Goal: Task Accomplishment & Management: Manage account settings

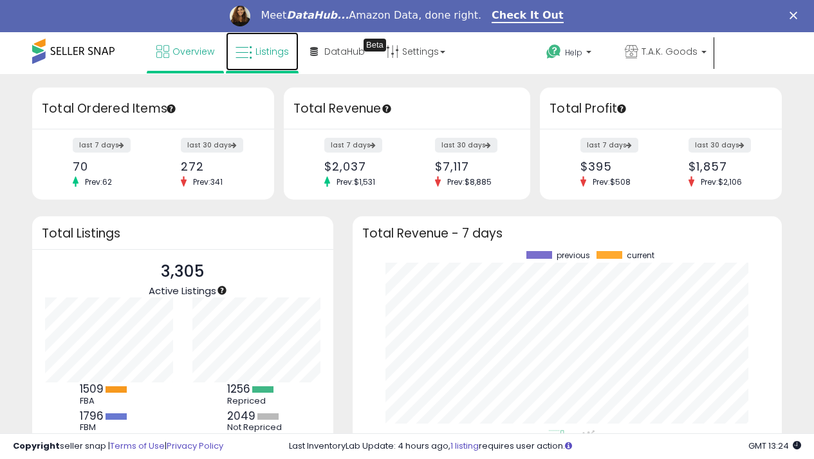
click at [275, 46] on span "Listings" at bounding box center [272, 51] width 33 height 13
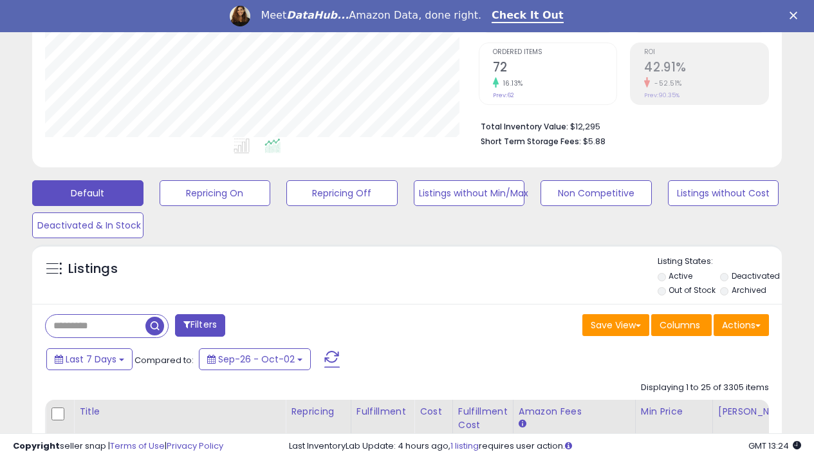
scroll to position [515, 0]
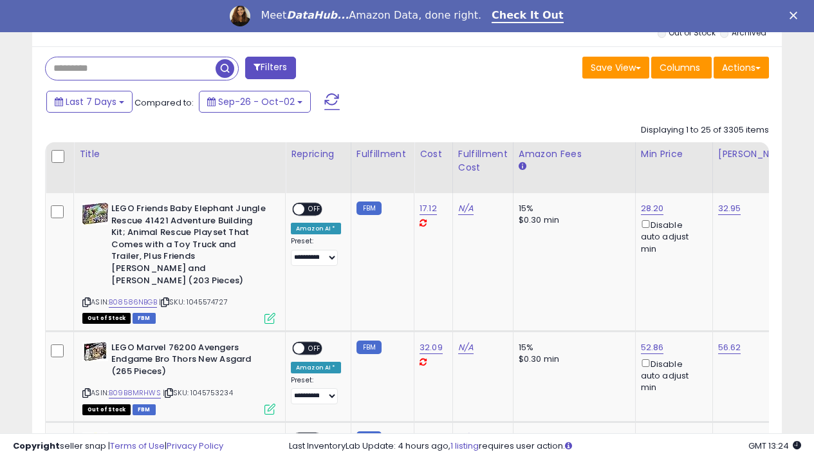
paste input "**********"
type input "**********"
click at [227, 68] on span "button" at bounding box center [225, 68] width 19 height 19
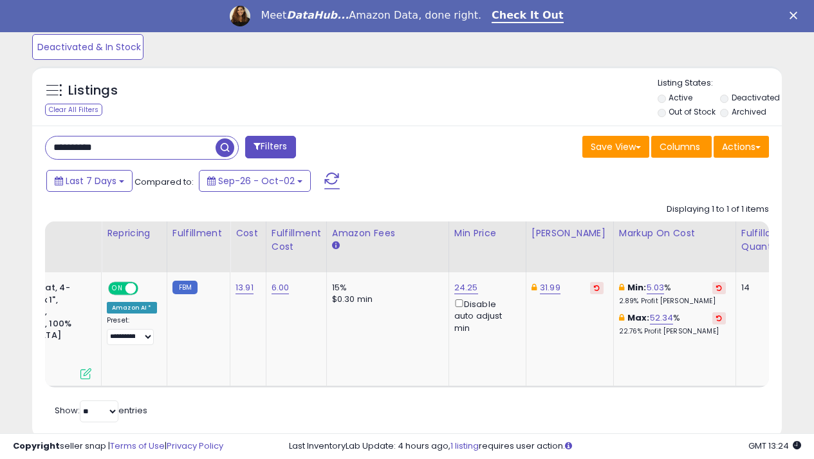
scroll to position [0, 0]
click at [646, 289] on link "5.03" at bounding box center [655, 287] width 18 height 13
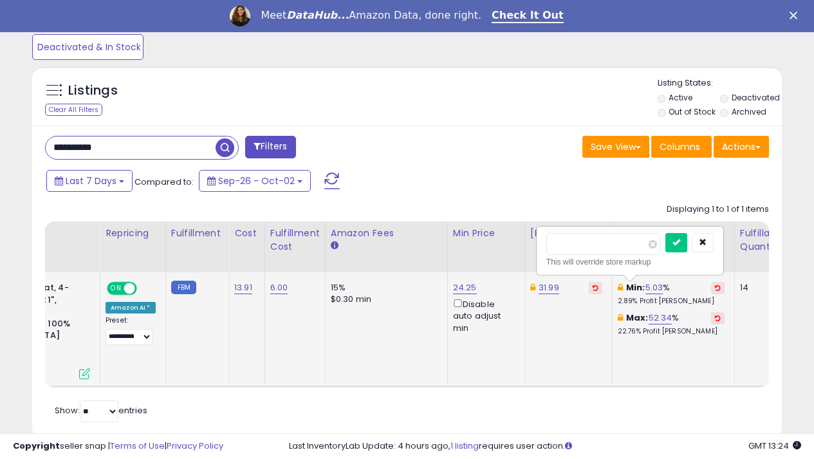
type input "*"
click at [680, 244] on icon "submit" at bounding box center [677, 242] width 8 height 8
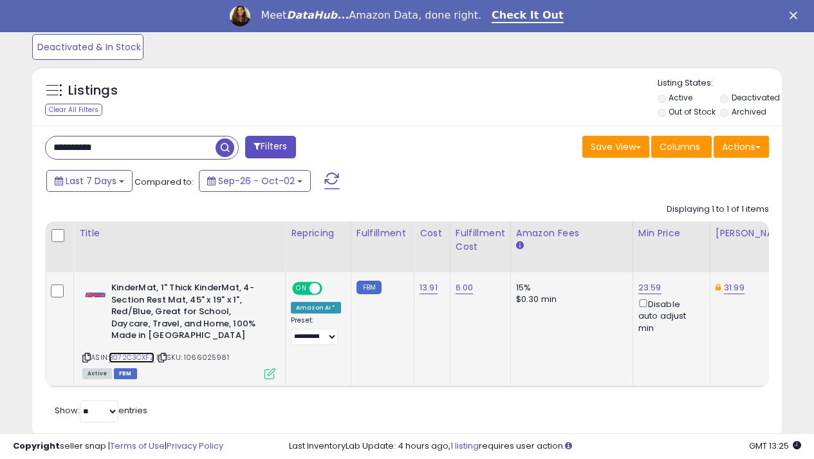
click at [130, 357] on link "B072C3CXFZ" at bounding box center [132, 357] width 46 height 11
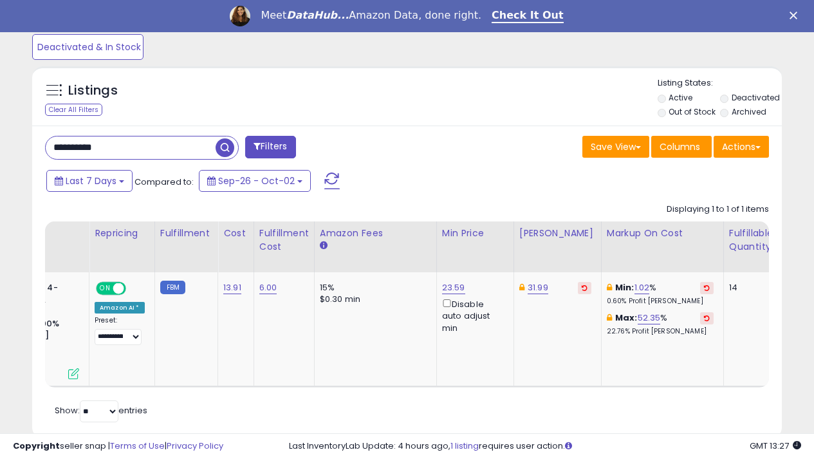
scroll to position [0, 212]
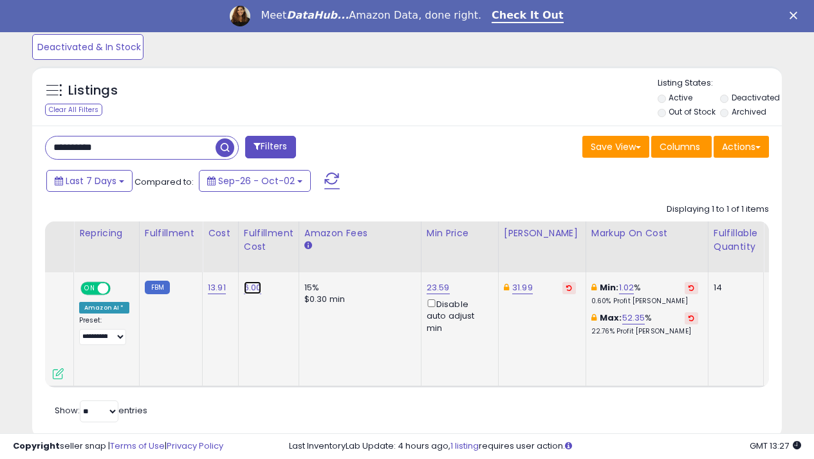
click at [247, 286] on link "6.00" at bounding box center [253, 287] width 18 height 13
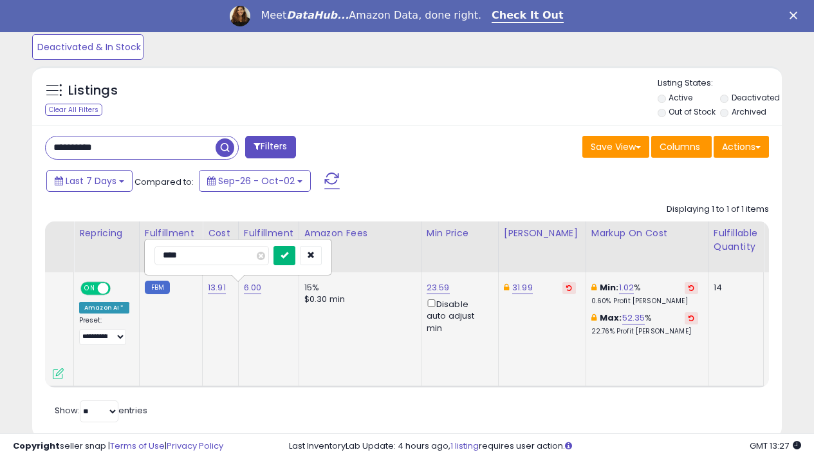
type input "****"
click at [288, 254] on icon "submit" at bounding box center [285, 255] width 8 height 8
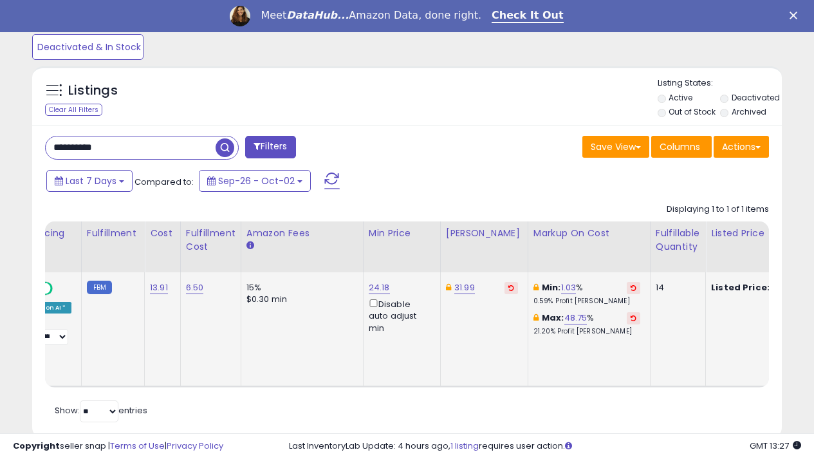
scroll to position [0, 485]
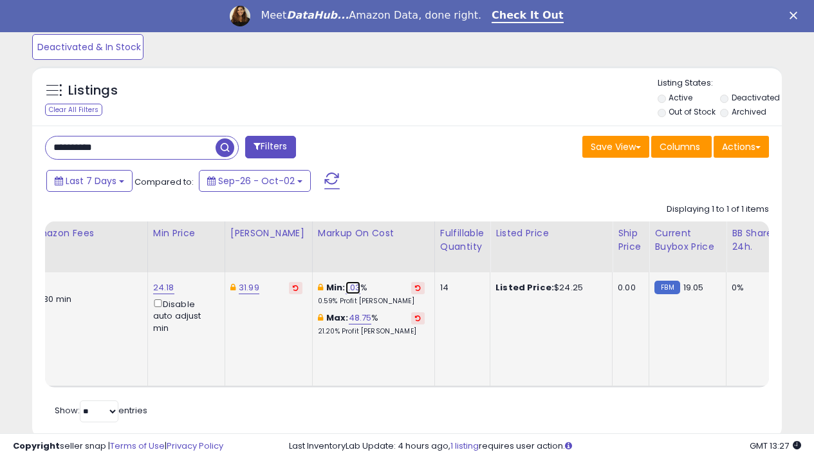
click at [346, 284] on link "1.03" at bounding box center [353, 287] width 15 height 13
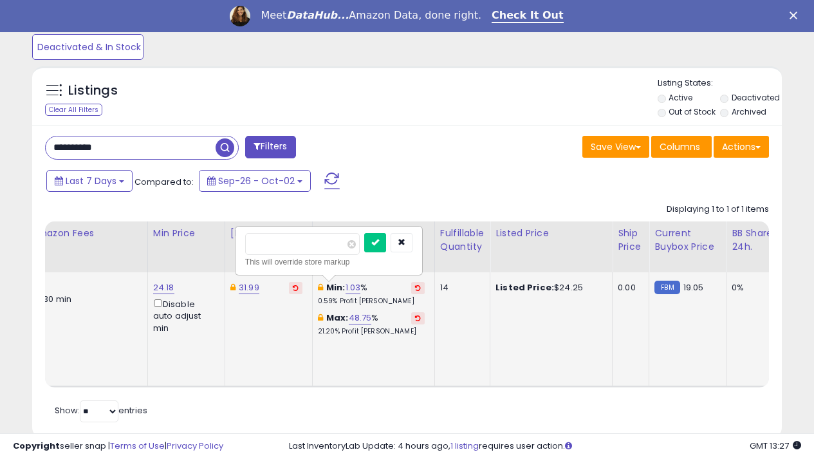
type input "*"
click at [379, 238] on icon "submit" at bounding box center [375, 242] width 8 height 8
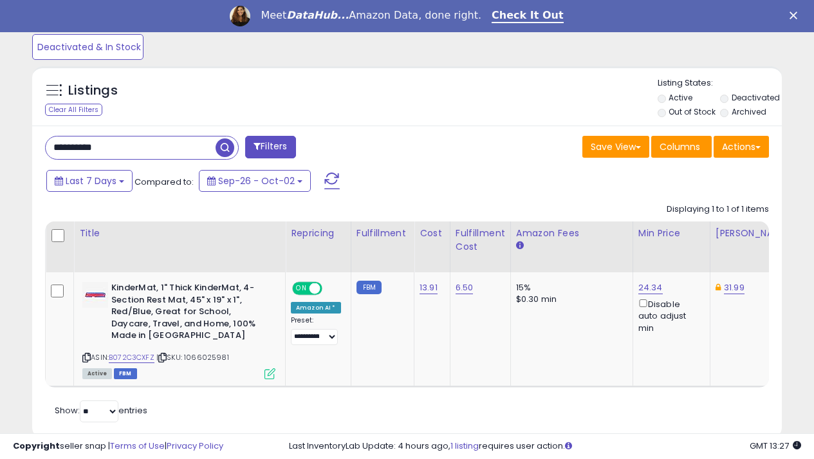
scroll to position [178, 0]
